Goal: Check status

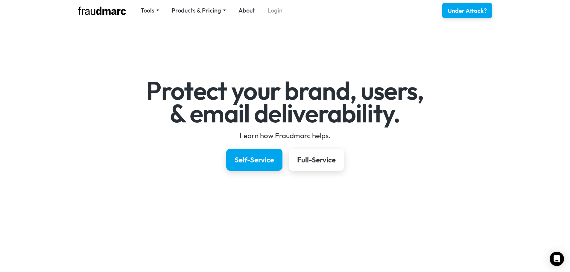
click at [275, 10] on link "Login" at bounding box center [274, 10] width 15 height 8
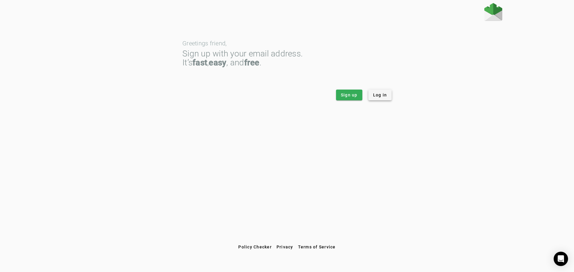
click at [379, 96] on span "Log in" at bounding box center [380, 95] width 14 height 6
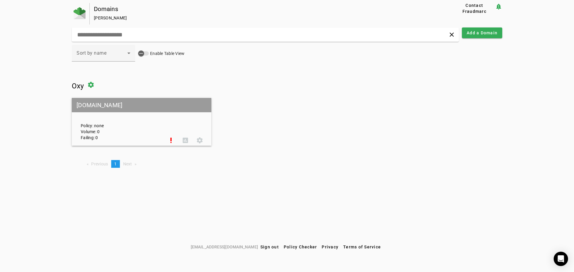
click at [123, 124] on div "Policy: none Volume: 0 Failing: 0" at bounding box center [120, 121] width 88 height 37
click at [90, 105] on mat-grid-tile-header "[DOMAIN_NAME]" at bounding box center [142, 105] width 140 height 14
